Goal: Entertainment & Leisure: Consume media (video, audio)

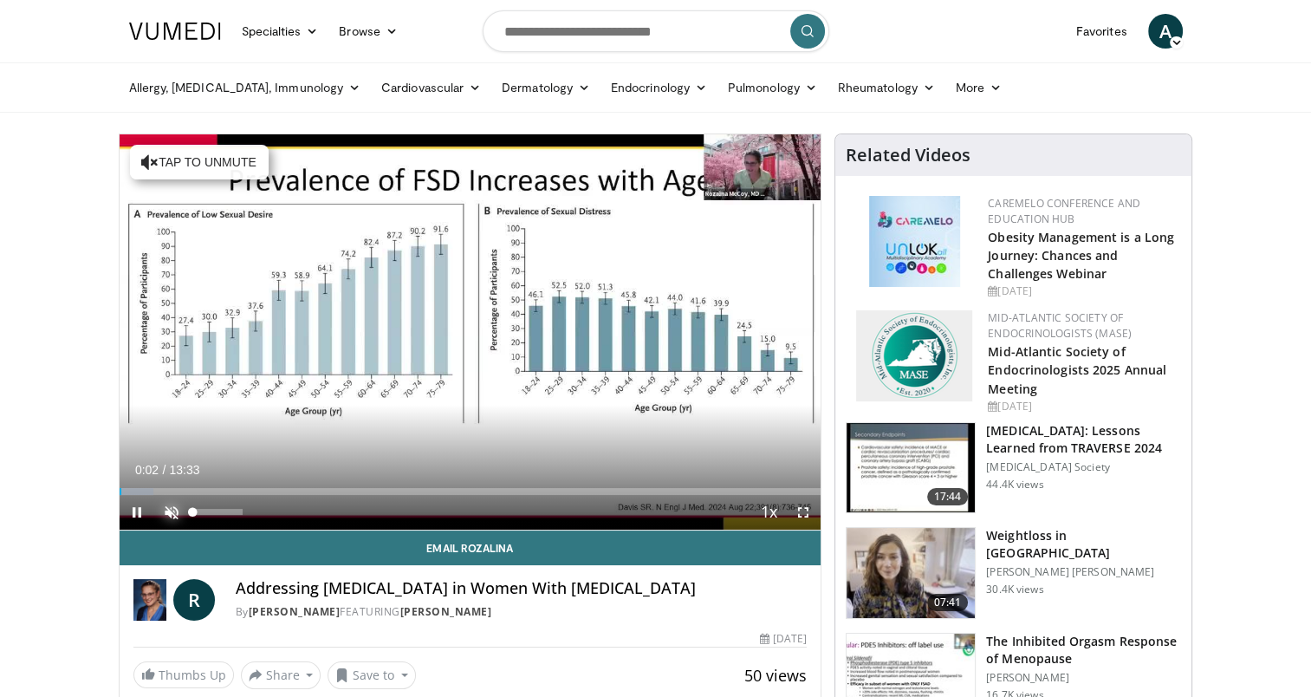
click at [166, 509] on span "Video Player" at bounding box center [171, 512] width 35 height 35
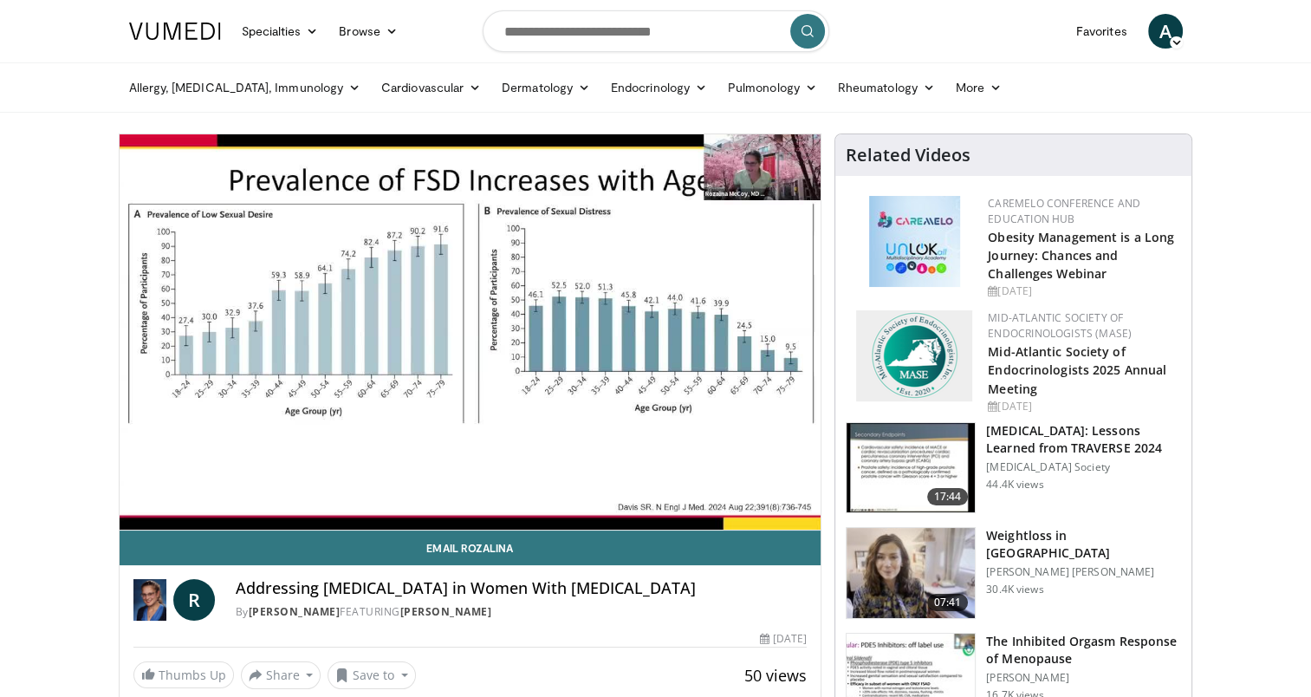
scroll to position [87, 0]
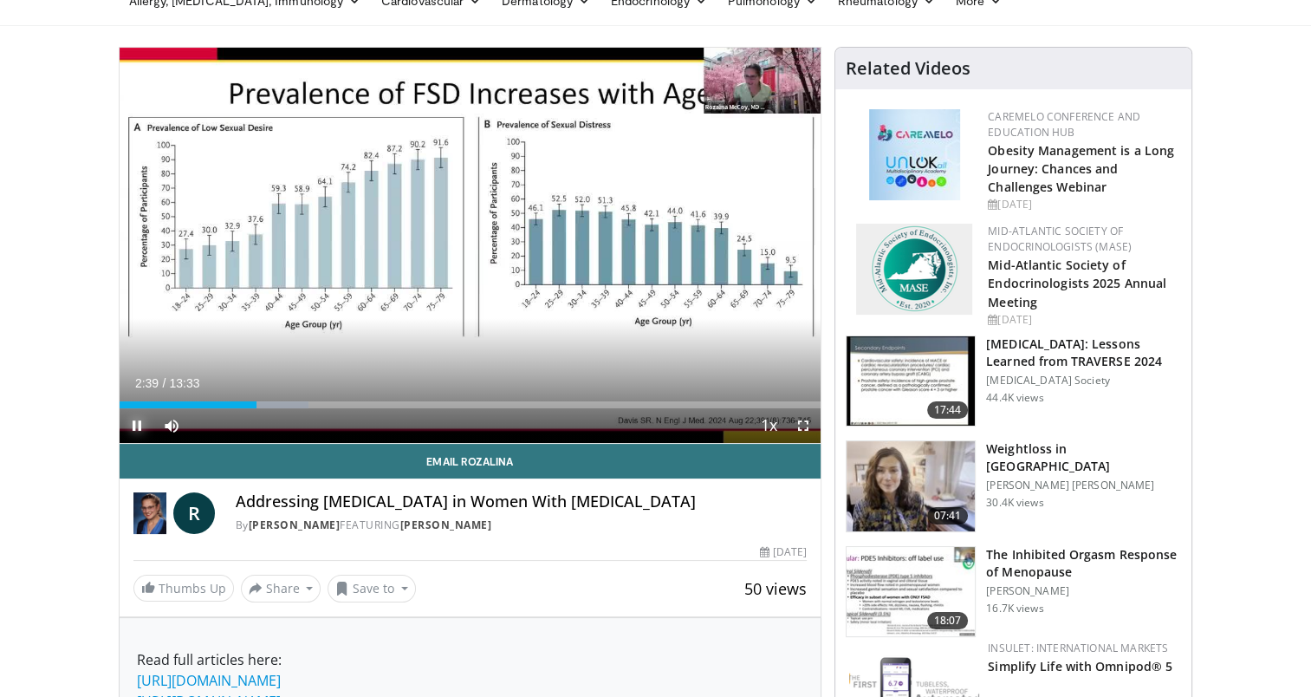
click at [132, 424] on span "Video Player" at bounding box center [137, 425] width 35 height 35
click at [121, 418] on span "Video Player" at bounding box center [137, 425] width 35 height 35
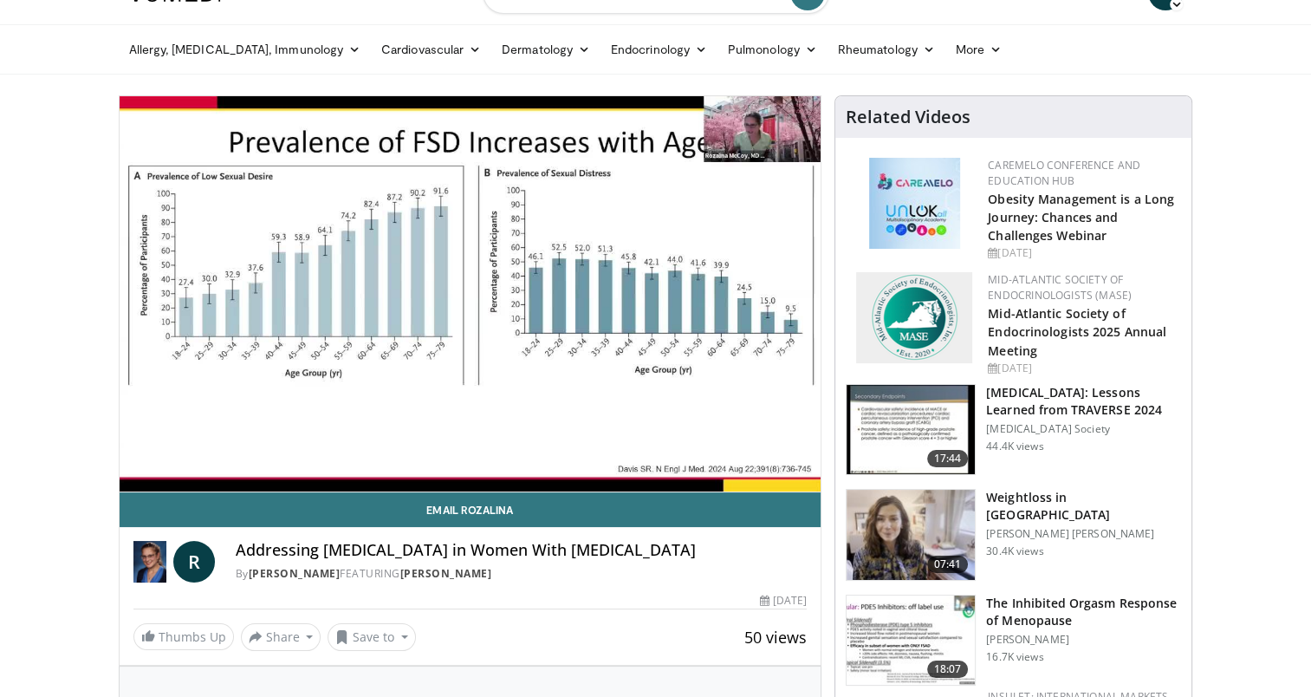
scroll to position [0, 0]
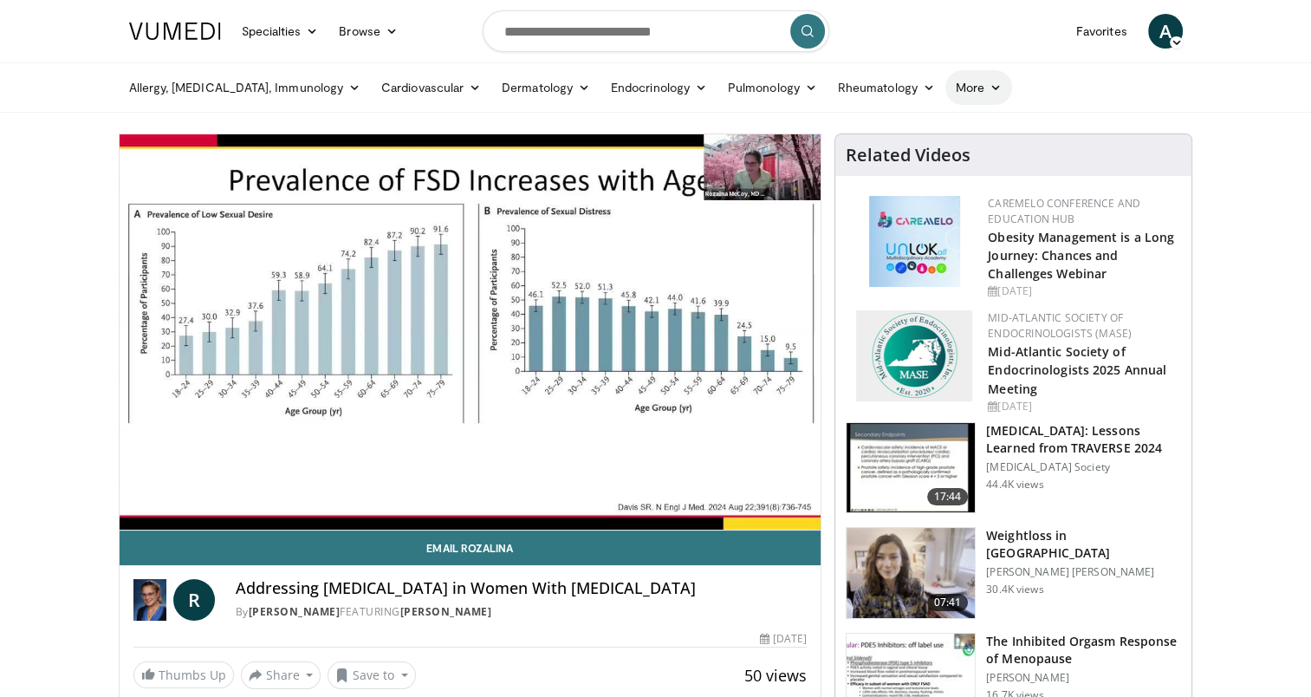
click at [989, 86] on icon at bounding box center [995, 87] width 12 height 12
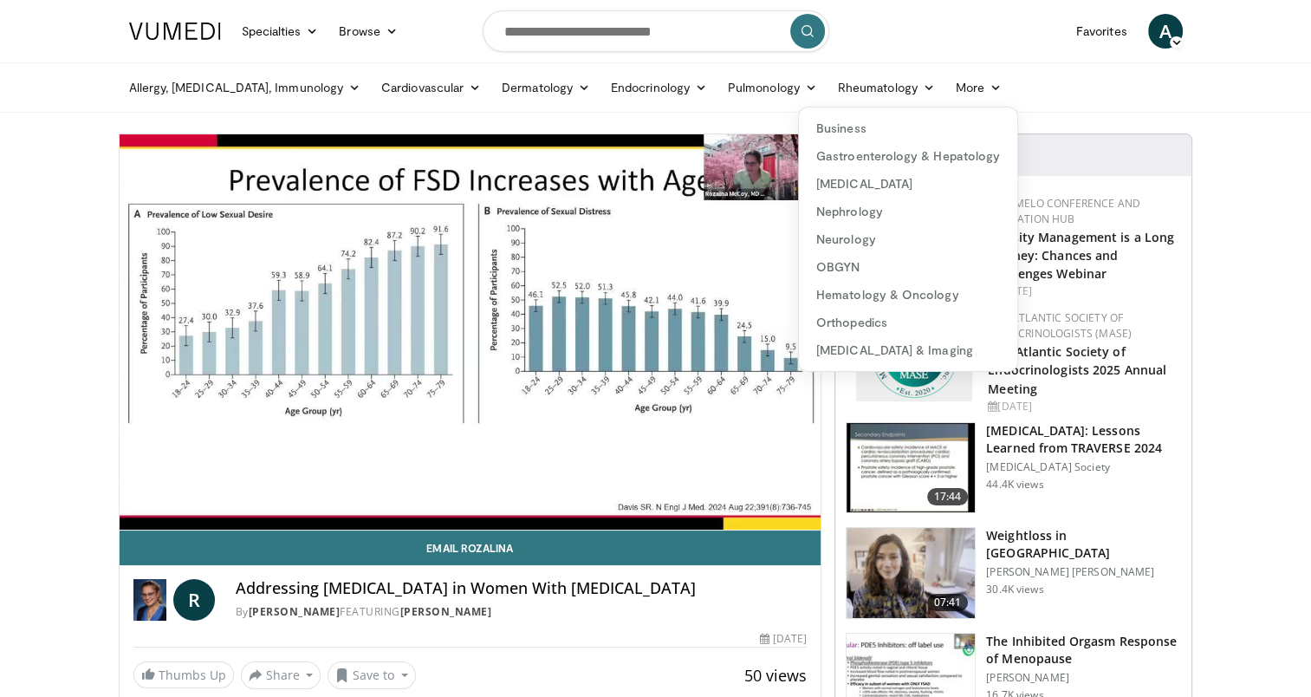
click at [1009, 87] on ul "Allergy, Asthma, Immunology Allergies Asthma Dermatitis Immunology Rhinosinusit…" at bounding box center [656, 87] width 1074 height 49
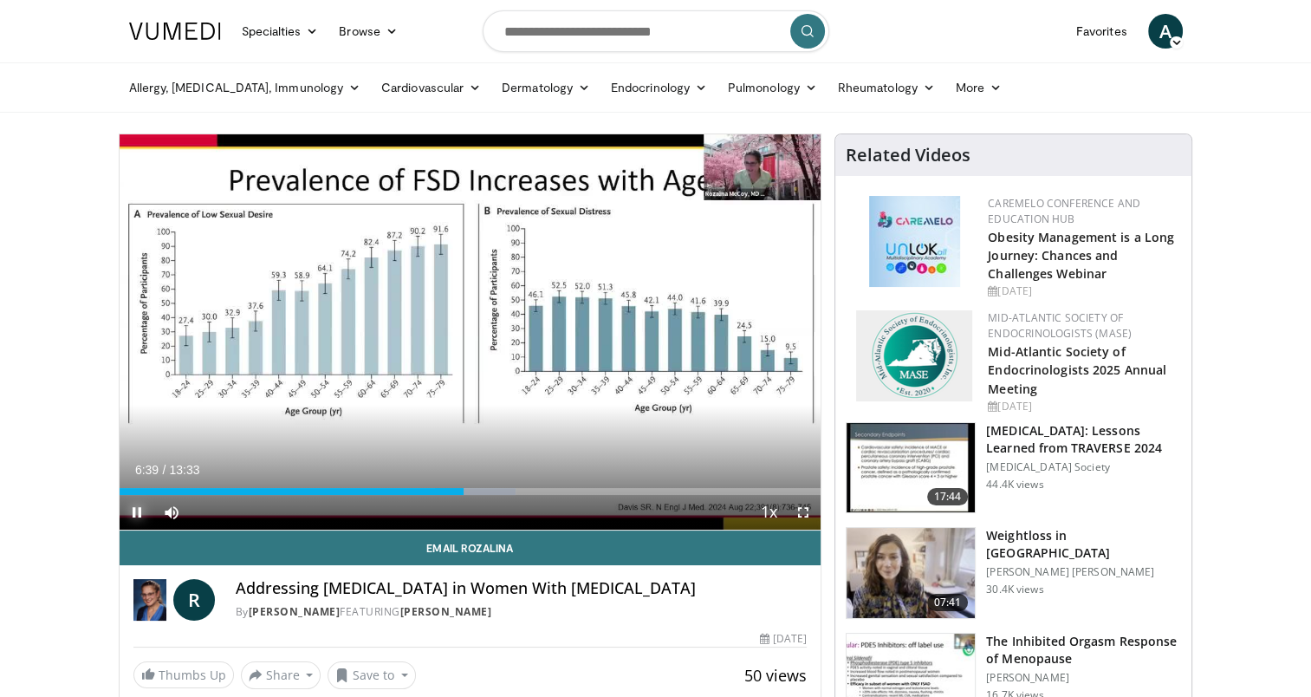
click at [139, 512] on span "Video Player" at bounding box center [137, 512] width 35 height 35
click at [133, 509] on span "Video Player" at bounding box center [137, 512] width 35 height 35
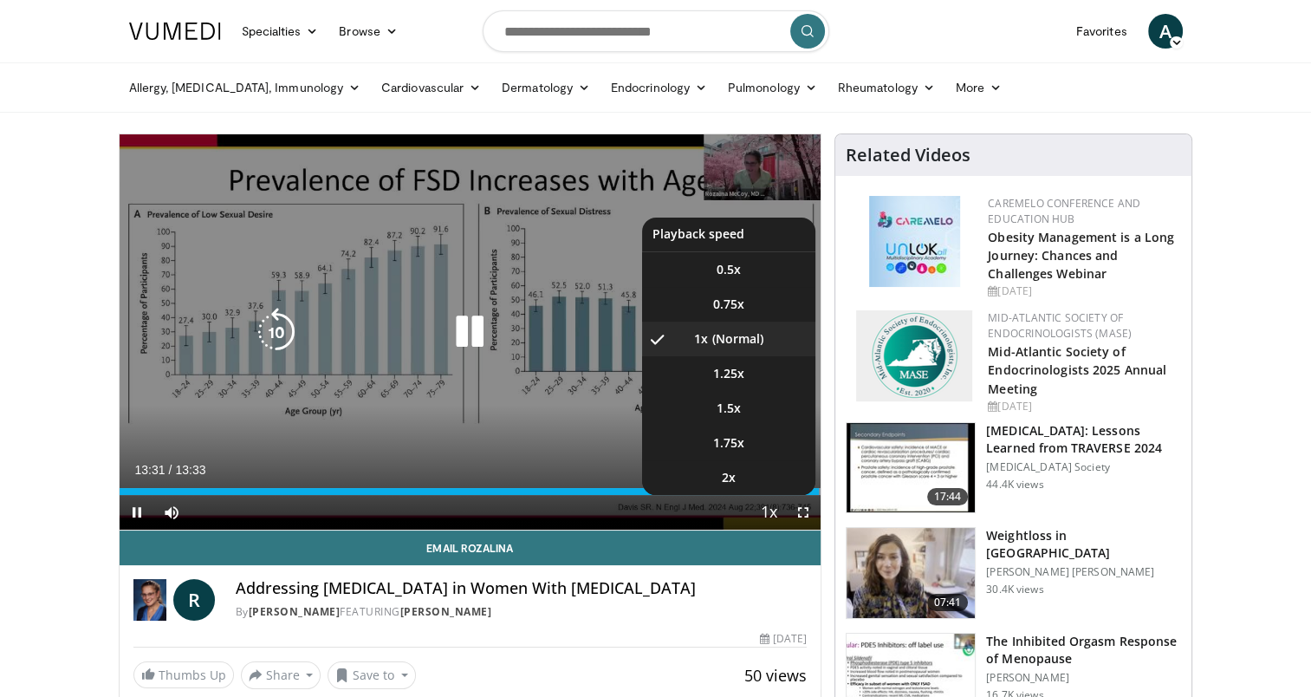
click at [755, 527] on video-js "**********" at bounding box center [471, 332] width 702 height 396
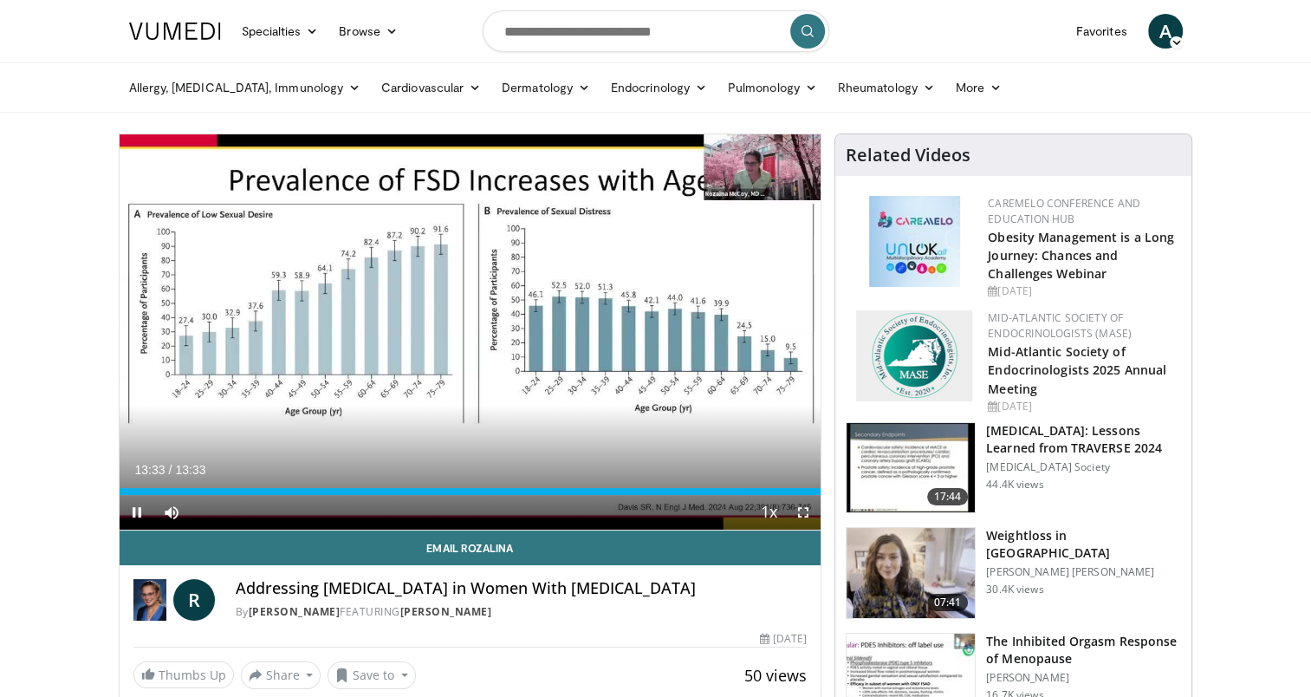
click at [725, 519] on div "Current Time 13:33 / Duration 13:33 Pause Skip Backward Skip Forward Mute 100% …" at bounding box center [471, 512] width 702 height 35
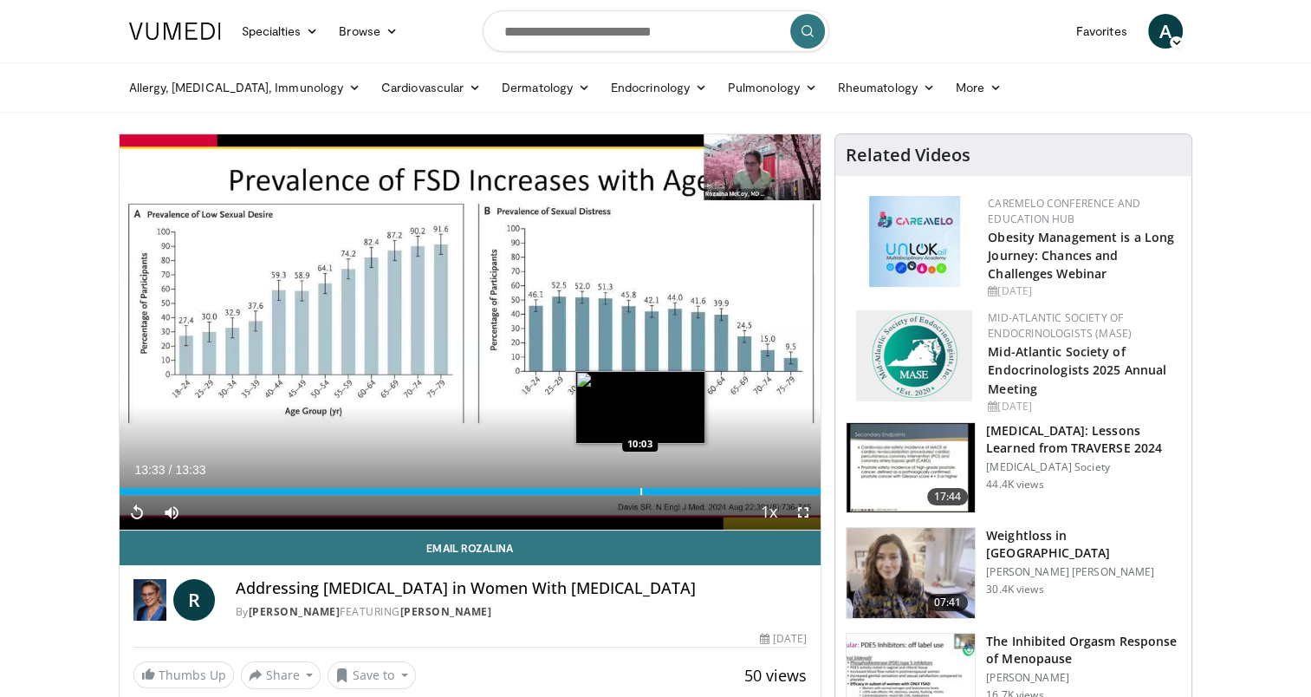
click at [640, 494] on div "Progress Bar" at bounding box center [641, 491] width 2 height 7
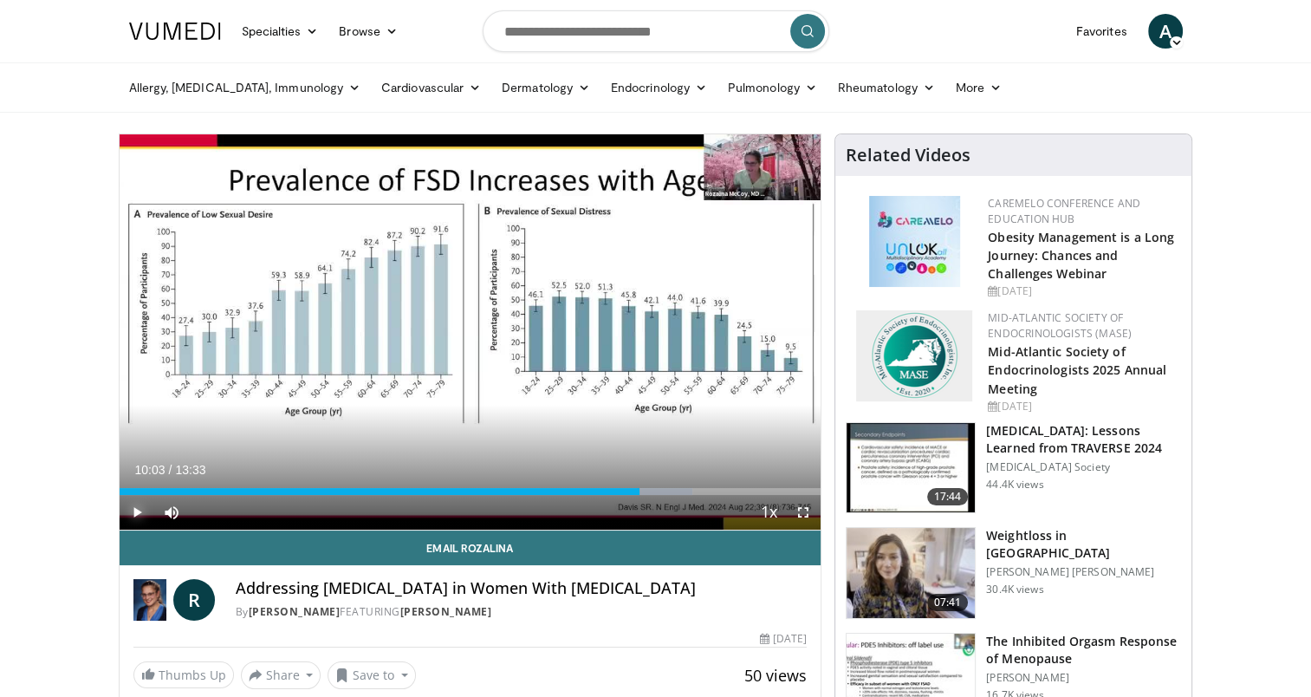
click at [132, 505] on span "Video Player" at bounding box center [137, 512] width 35 height 35
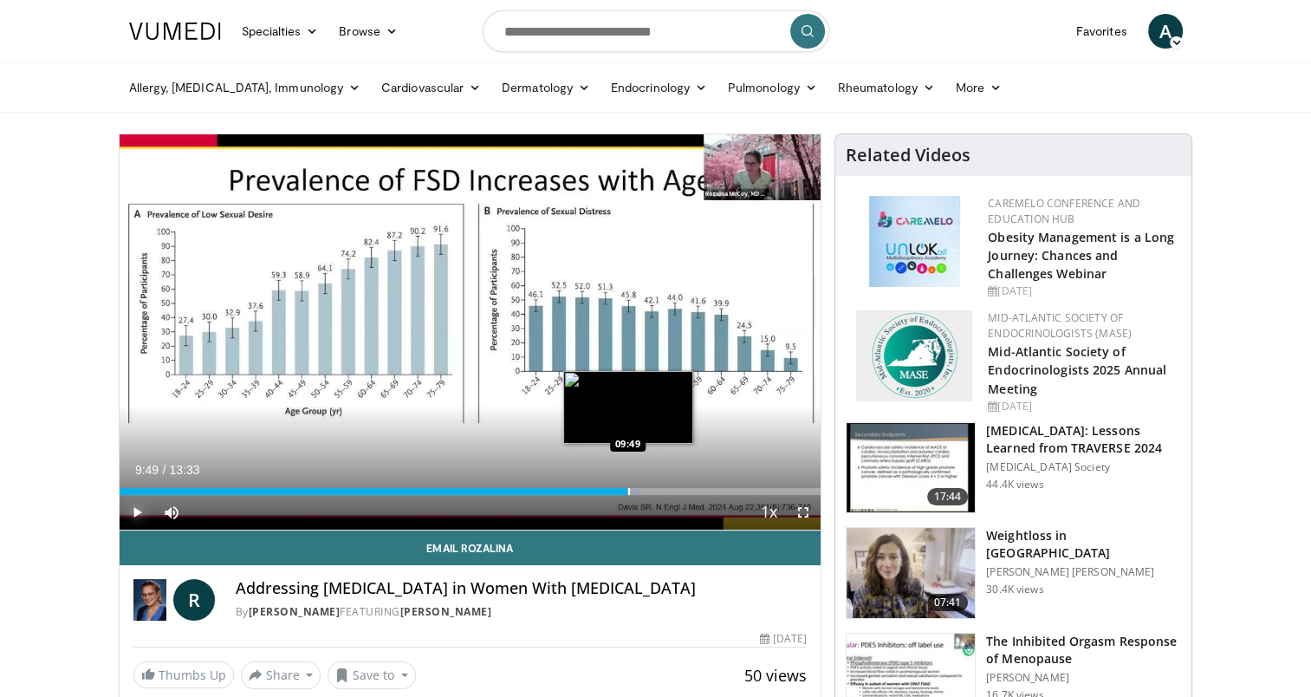
click at [628, 489] on div "Progress Bar" at bounding box center [629, 491] width 2 height 7
click at [623, 492] on div "Progress Bar" at bounding box center [624, 491] width 2 height 7
click at [600, 488] on div "Progress Bar" at bounding box center [601, 491] width 2 height 7
click at [634, 491] on div "Loaded : 79.89% 09:57 09:57" at bounding box center [471, 491] width 702 height 7
click at [645, 494] on div "Progress Bar" at bounding box center [646, 491] width 2 height 7
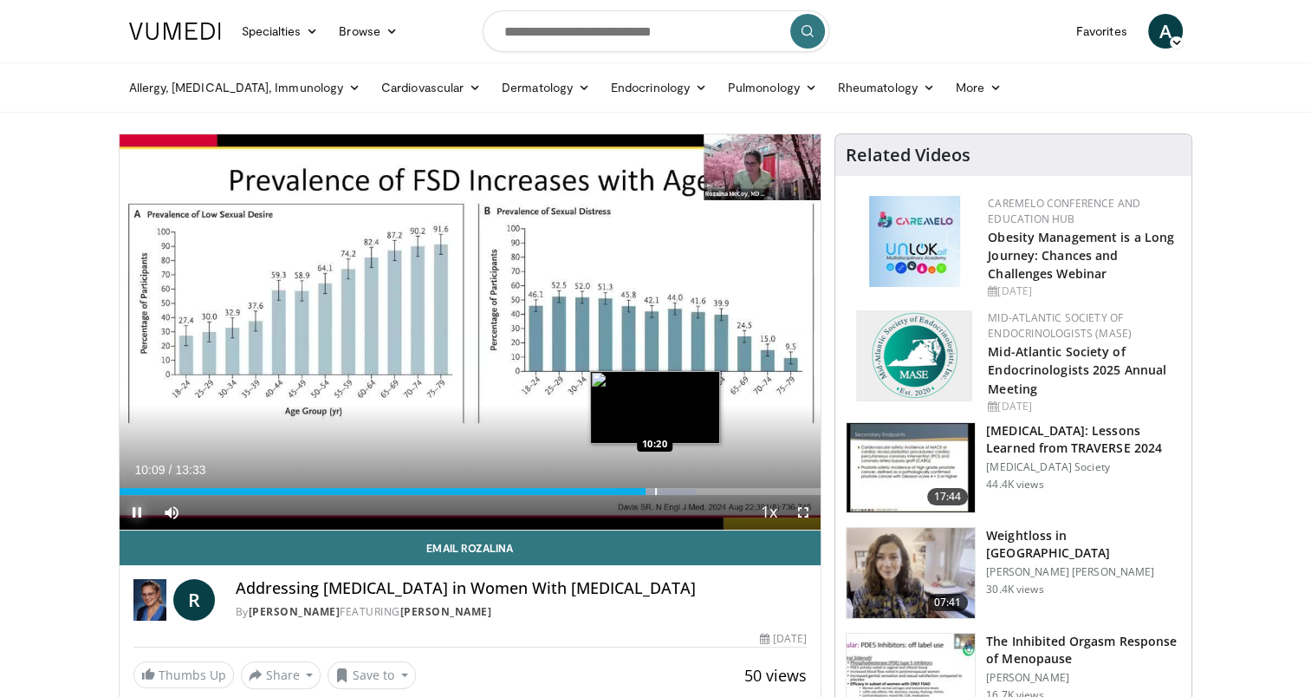
click at [655, 490] on div "Progress Bar" at bounding box center [656, 491] width 2 height 7
click at [659, 490] on div "Progress Bar" at bounding box center [660, 491] width 2 height 7
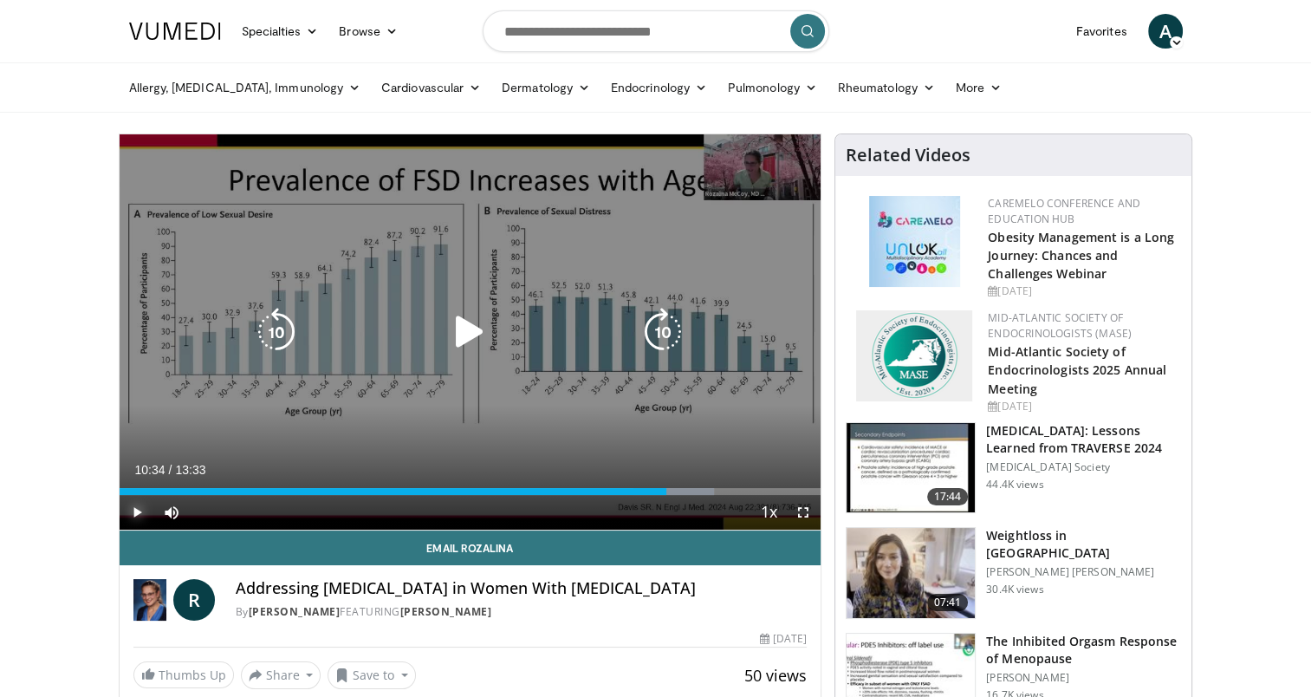
click at [666, 489] on div "Progress Bar" at bounding box center [673, 491] width 81 height 7
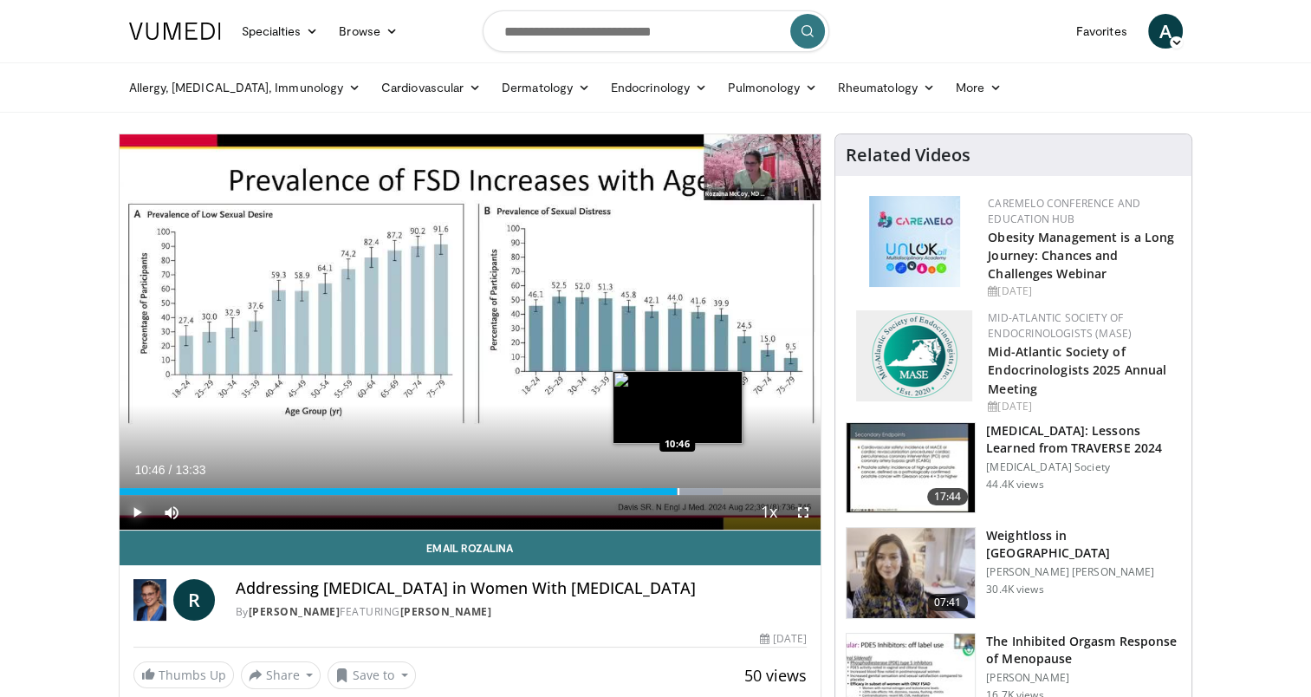
click at [678, 489] on div "Progress Bar" at bounding box center [679, 491] width 2 height 7
click at [696, 490] on div "Progress Bar" at bounding box center [697, 491] width 2 height 7
click at [702, 489] on video-js "**********" at bounding box center [471, 332] width 702 height 396
click at [707, 489] on div "Progress Bar" at bounding box center [708, 491] width 2 height 7
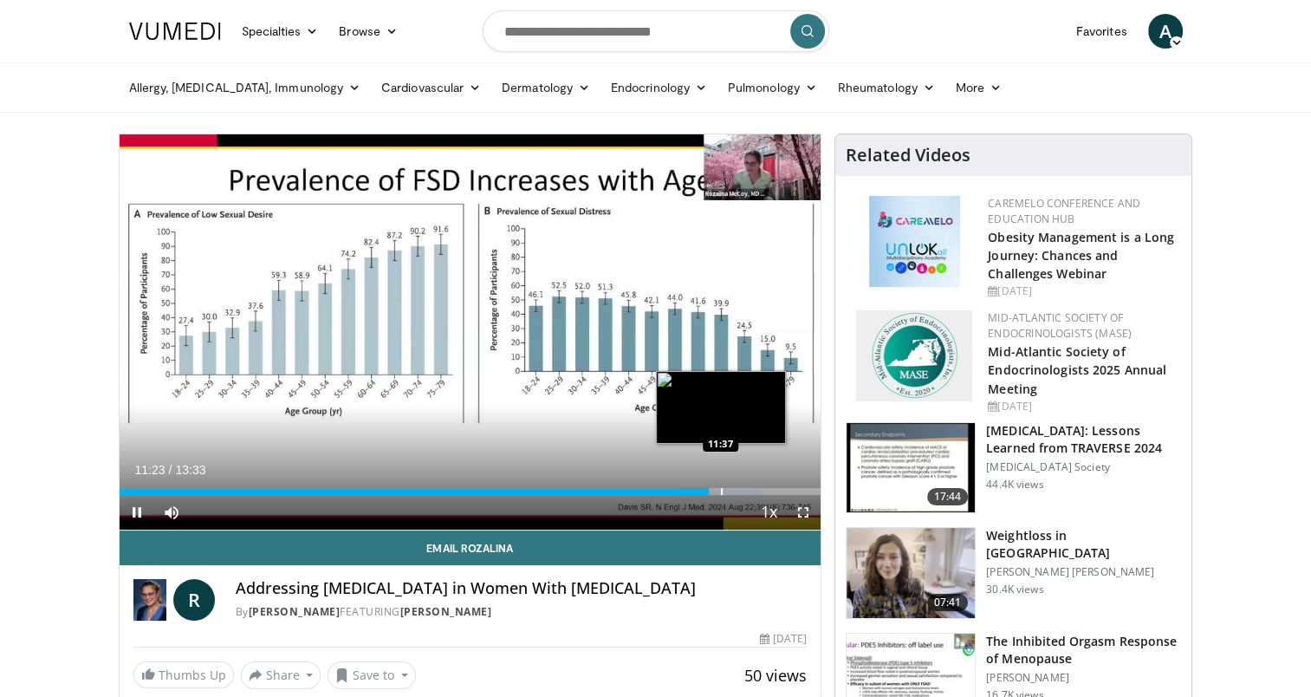
click at [721, 493] on div "Progress Bar" at bounding box center [722, 491] width 2 height 7
click at [732, 489] on div "Progress Bar" at bounding box center [733, 491] width 2 height 7
click at [749, 489] on div "Progress Bar" at bounding box center [750, 491] width 2 height 7
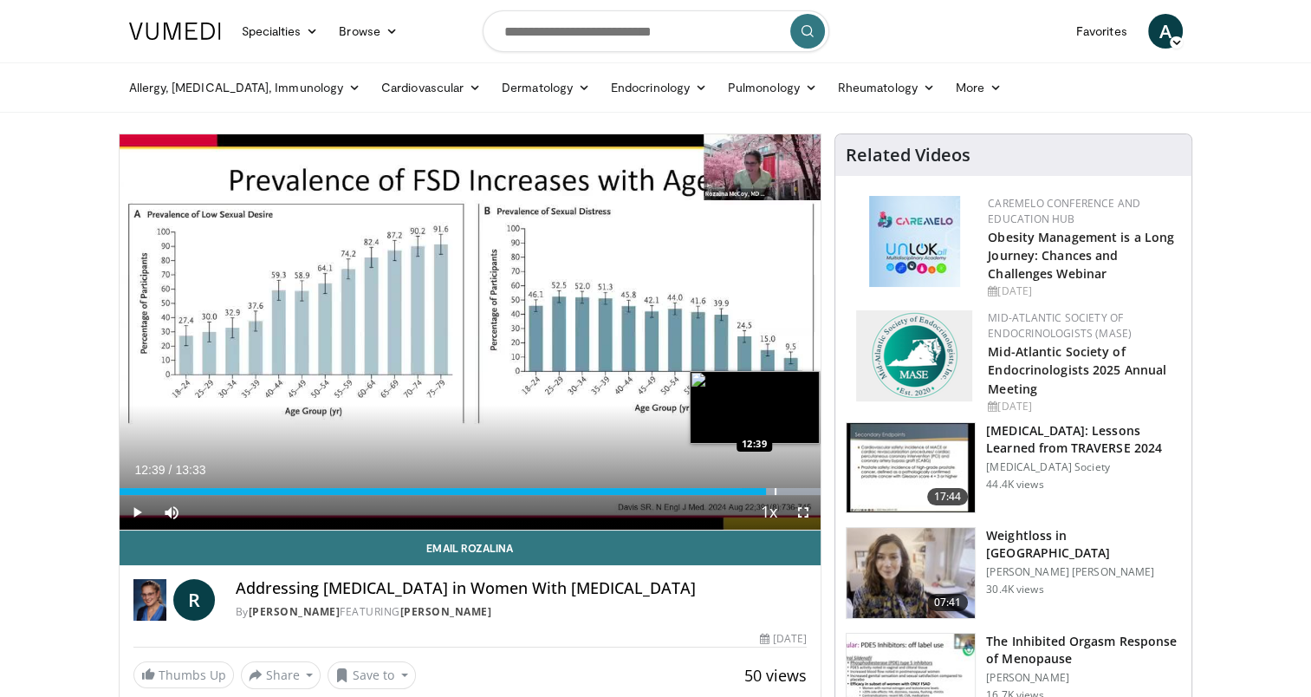
click at [775, 488] on div "Progress Bar" at bounding box center [776, 491] width 2 height 7
click at [782, 488] on div "Progress Bar" at bounding box center [783, 491] width 2 height 7
click at [793, 489] on div "Progress Bar" at bounding box center [794, 491] width 2 height 7
click at [797, 489] on div "Progress Bar" at bounding box center [784, 491] width 73 height 7
click at [806, 489] on div "Progress Bar" at bounding box center [807, 491] width 2 height 7
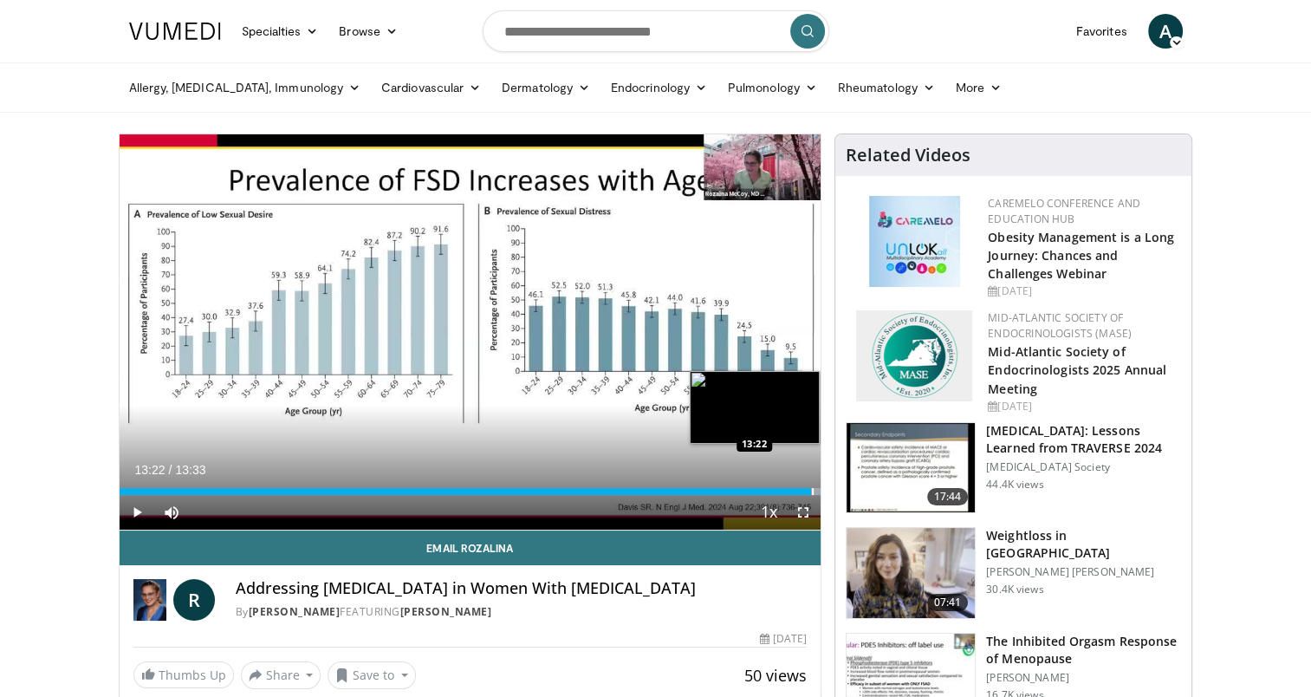
click at [812, 489] on div "Progress Bar" at bounding box center [813, 491] width 2 height 7
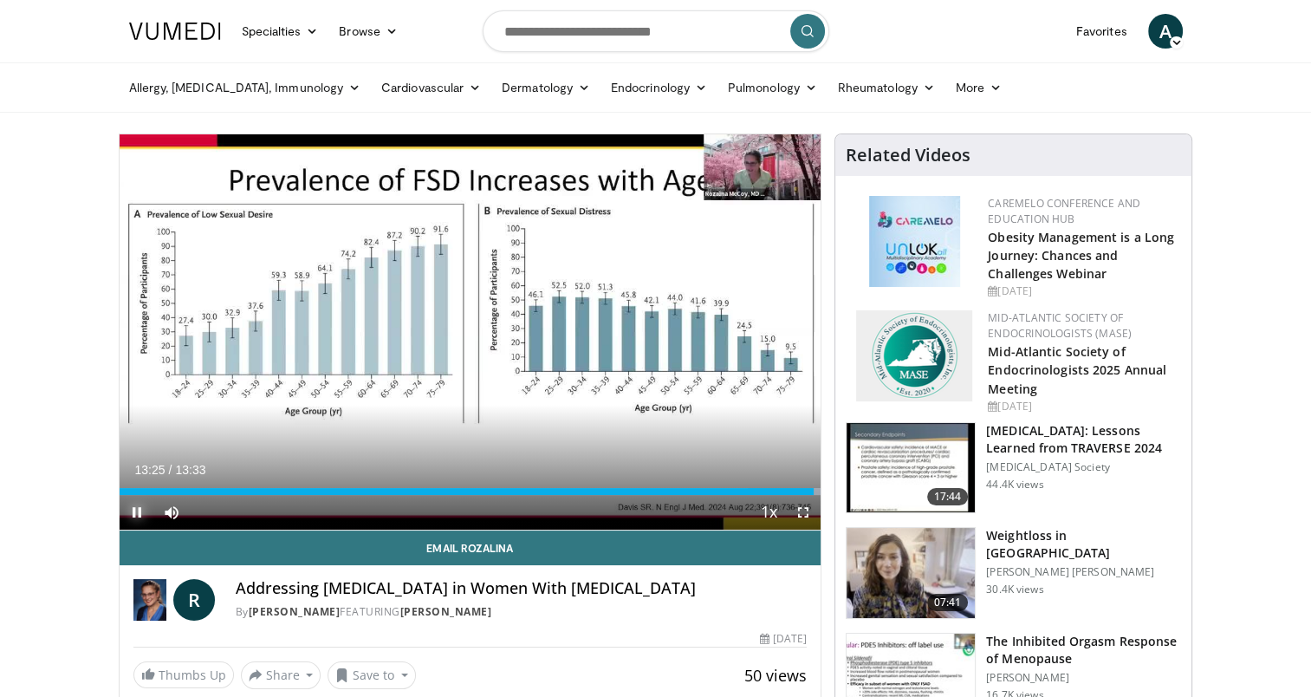
click at [139, 513] on span "Video Player" at bounding box center [137, 512] width 35 height 35
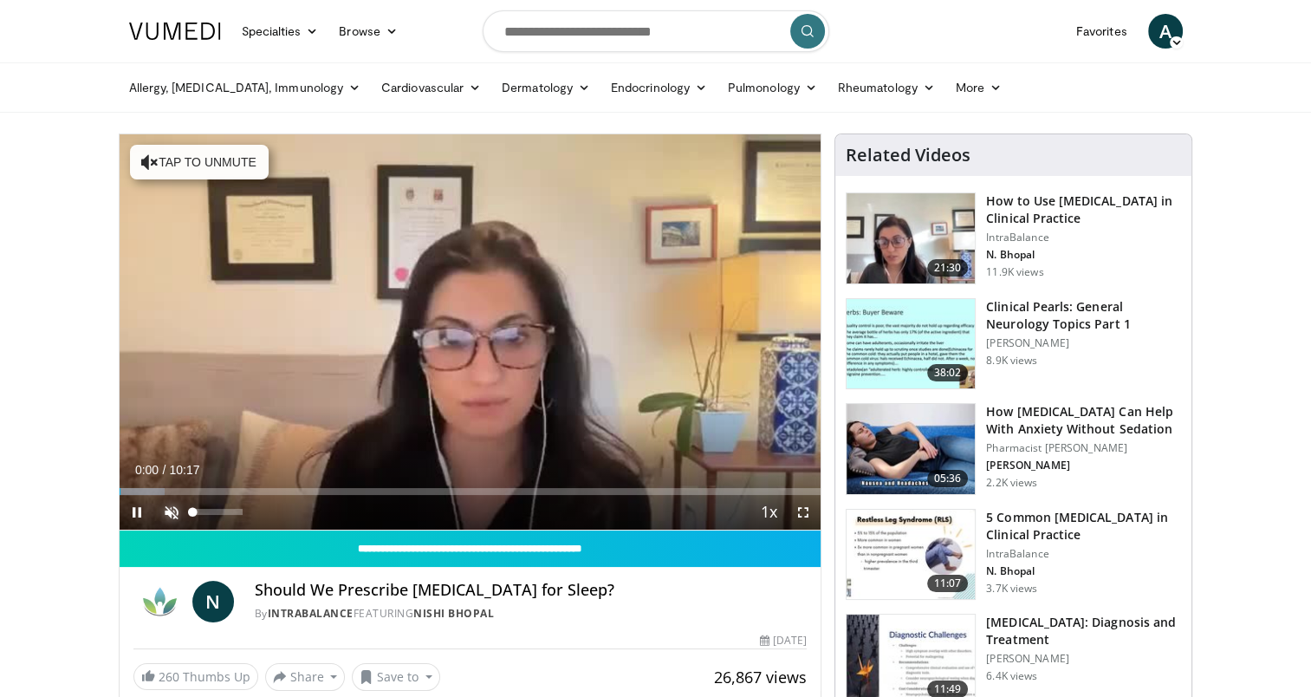
click at [165, 513] on span "Video Player" at bounding box center [171, 512] width 35 height 35
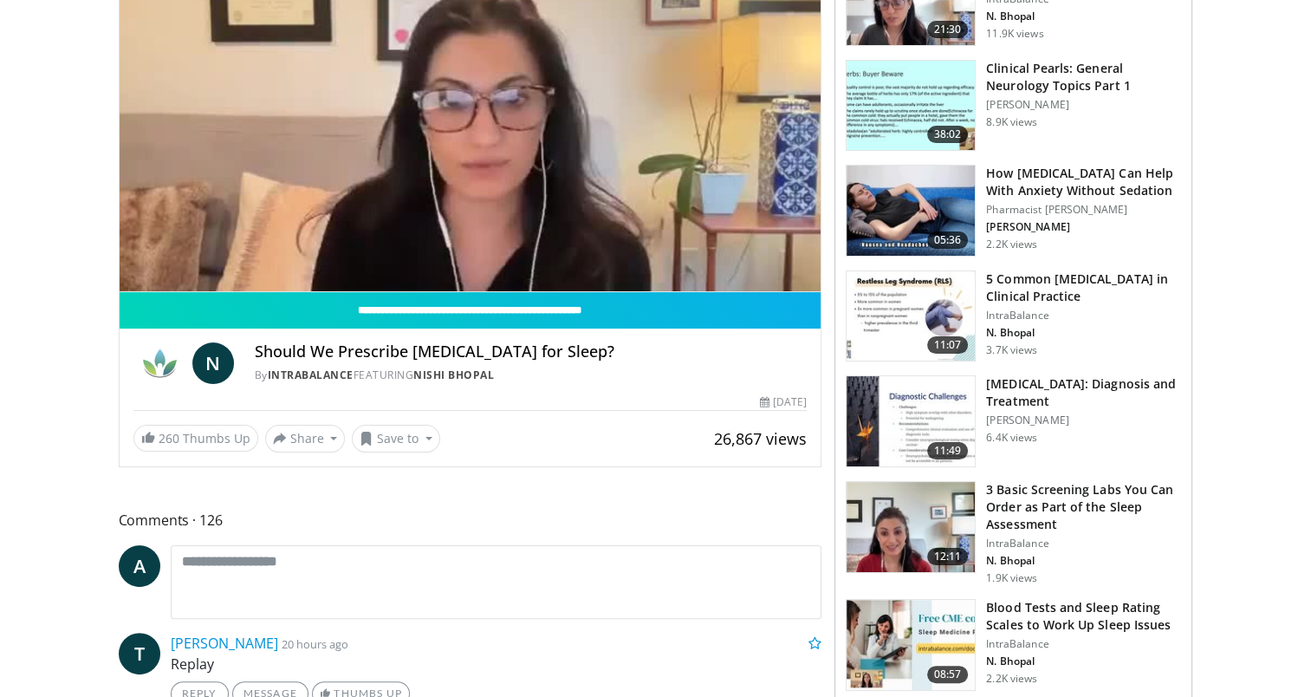
scroll to position [87, 0]
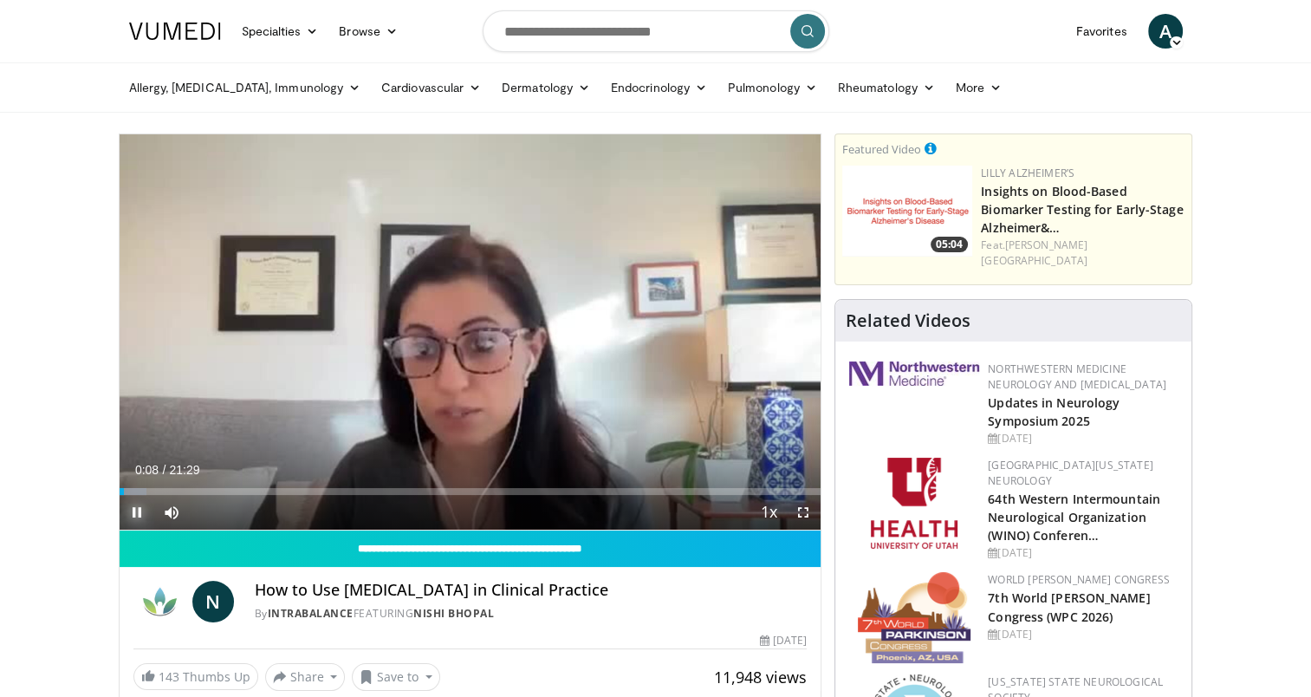
click at [132, 509] on span "Video Player" at bounding box center [137, 512] width 35 height 35
